Goal: Check status: Check status

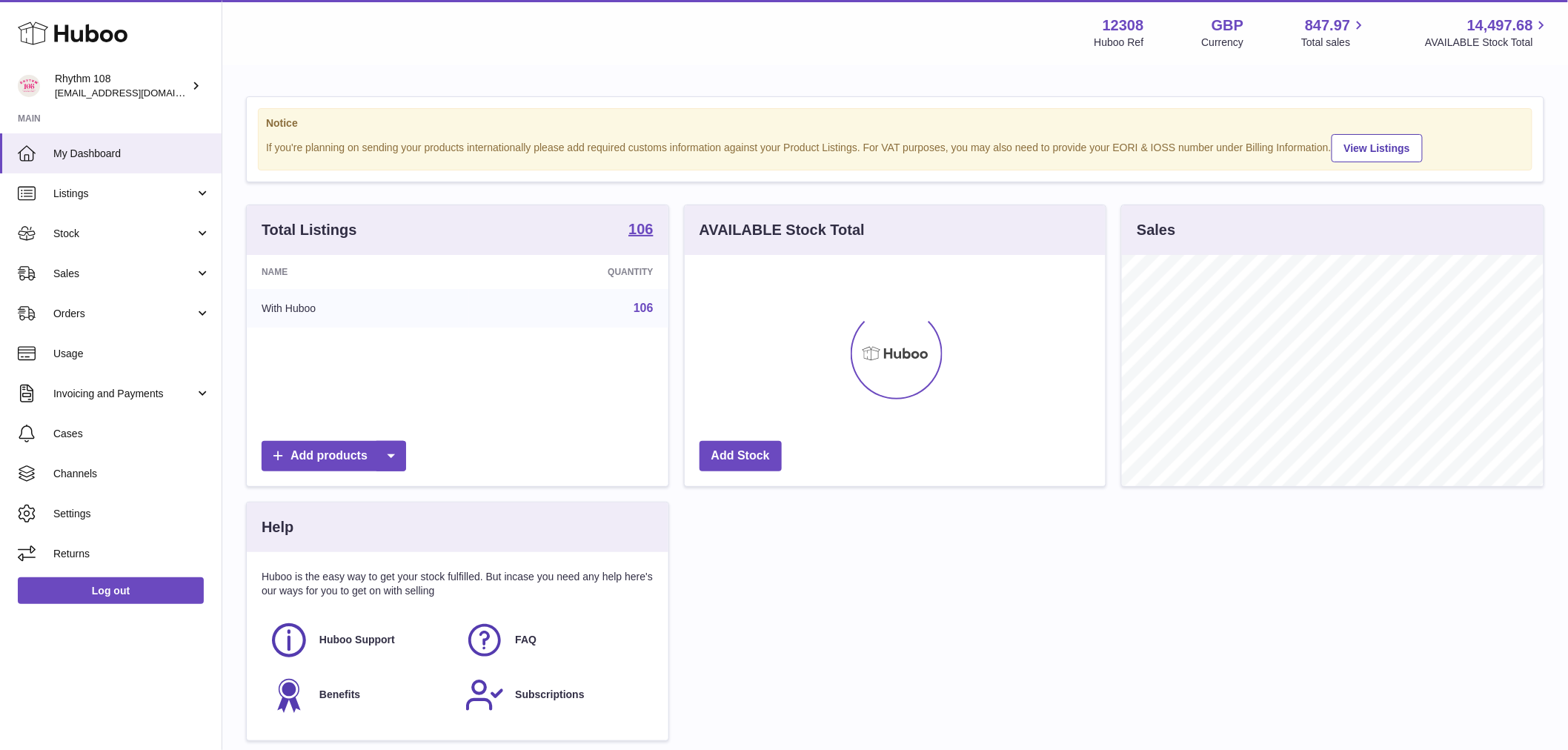
scroll to position [231, 421]
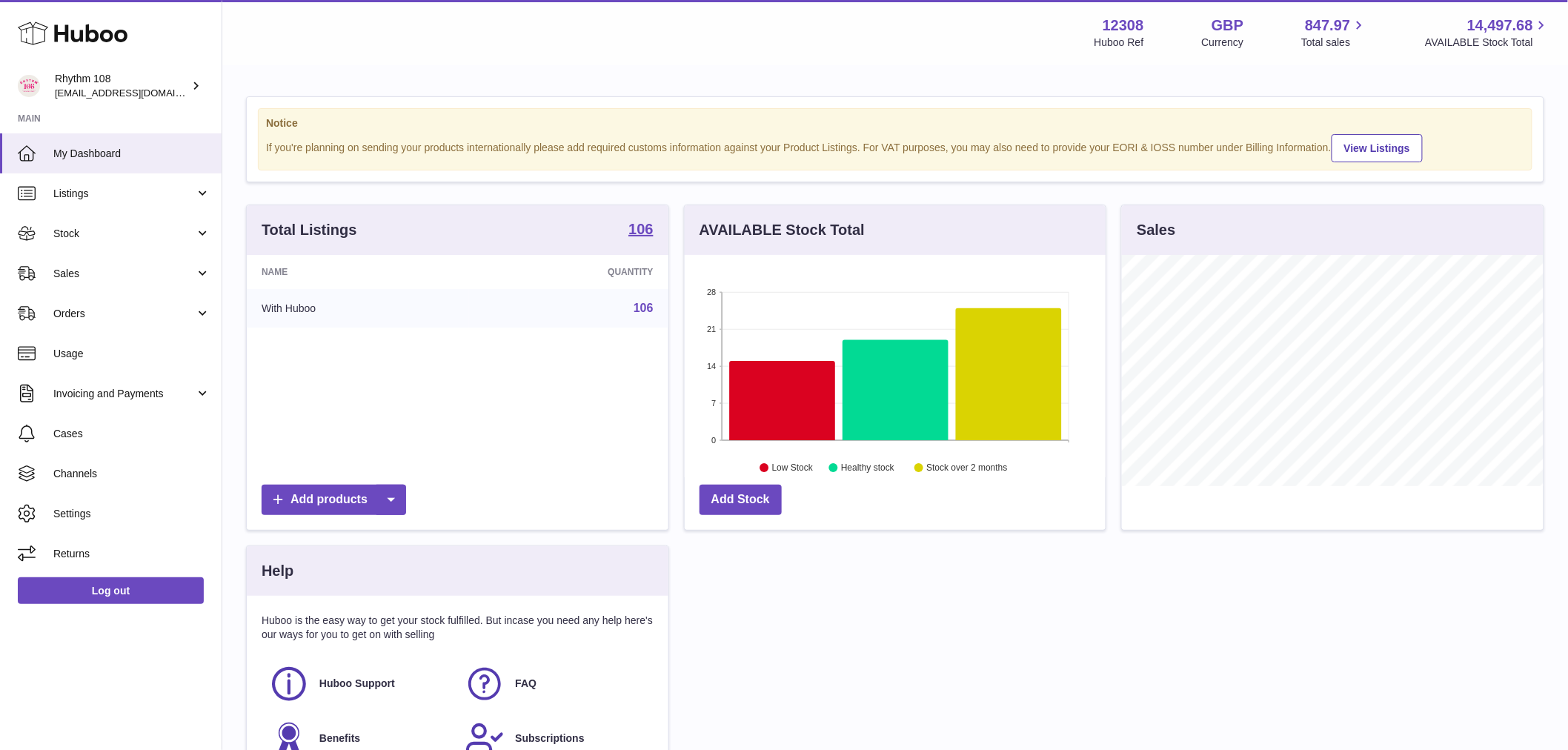
drag, startPoint x: 113, startPoint y: 380, endPoint x: 171, endPoint y: 462, distance: 100.4
click at [113, 380] on link "Invoicing and Payments" at bounding box center [110, 394] width 221 height 40
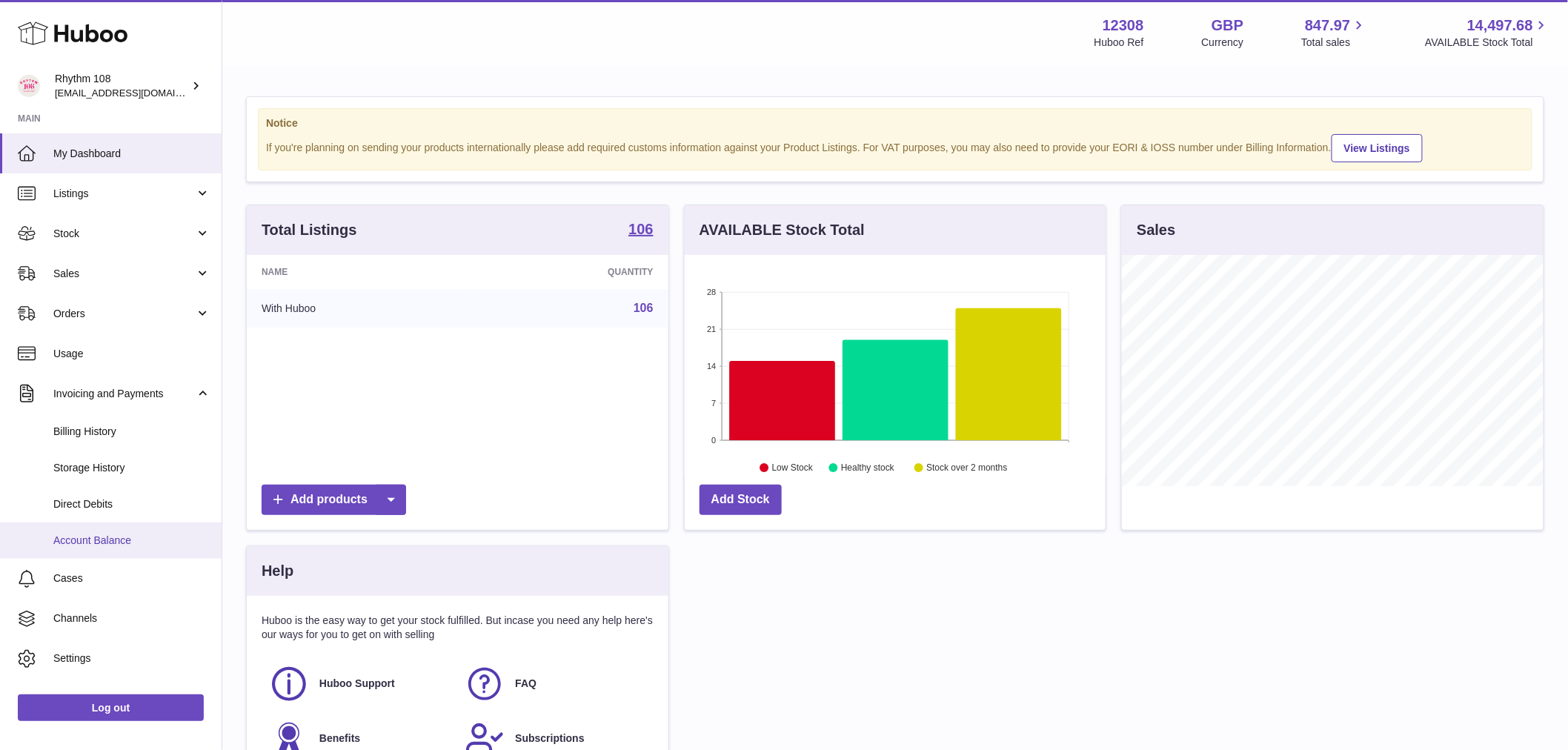
click at [124, 550] on link "Account Balance" at bounding box center [110, 540] width 221 height 36
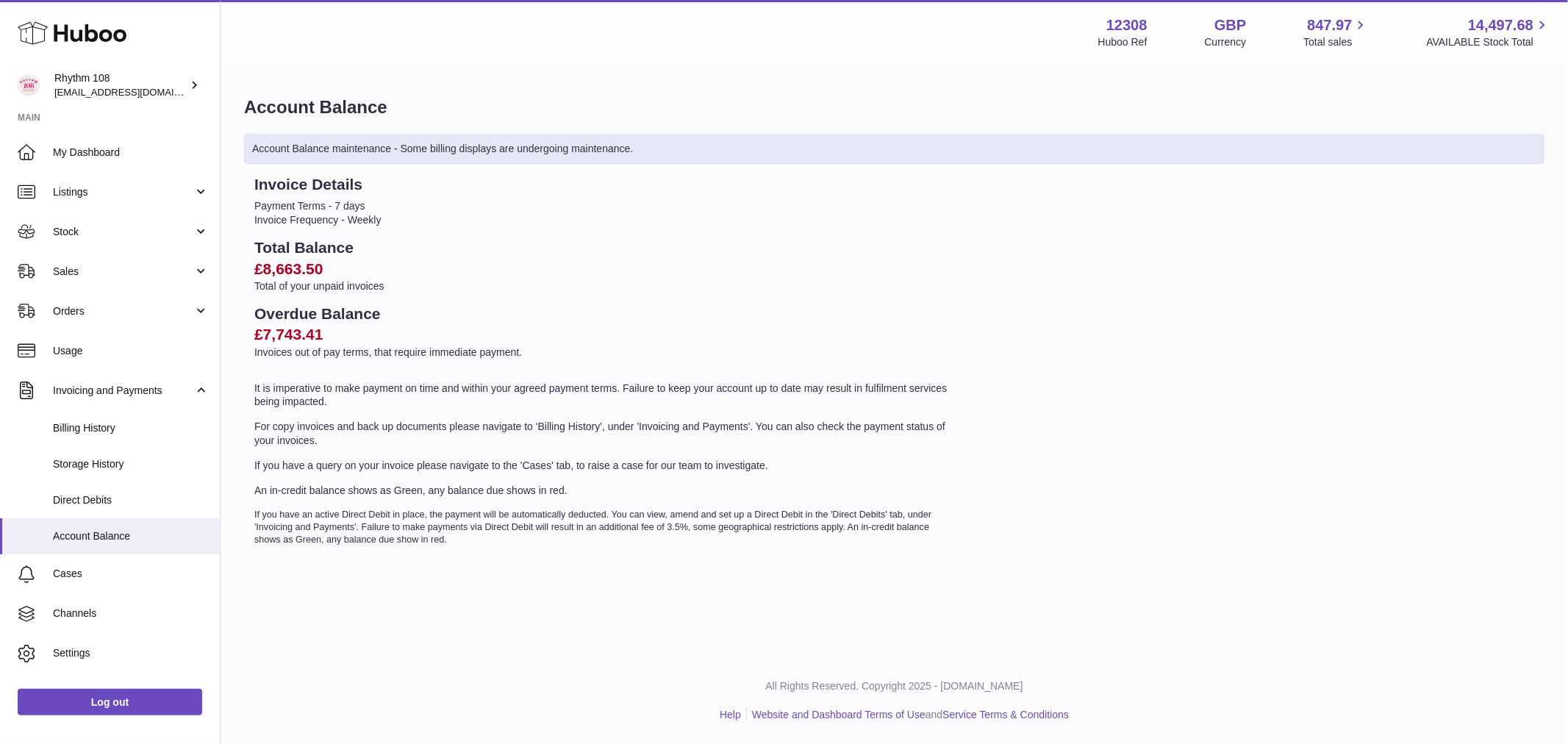
click at [282, 267] on h2 "£8,663.50" at bounding box center [604, 269] width 699 height 21
click at [282, 266] on h2 "£8,663.50" at bounding box center [604, 269] width 699 height 21
click at [90, 430] on span "Billing History" at bounding box center [130, 427] width 156 height 14
